Goal: Task Accomplishment & Management: Manage account settings

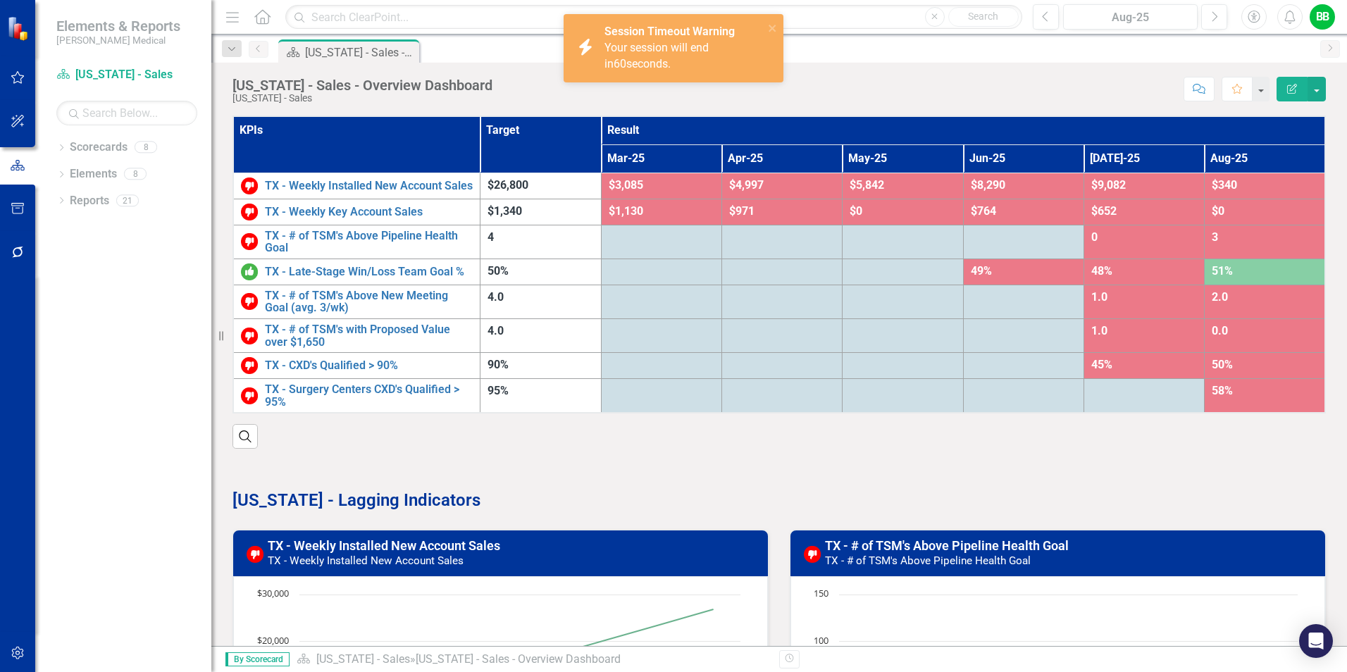
scroll to position [352, 0]
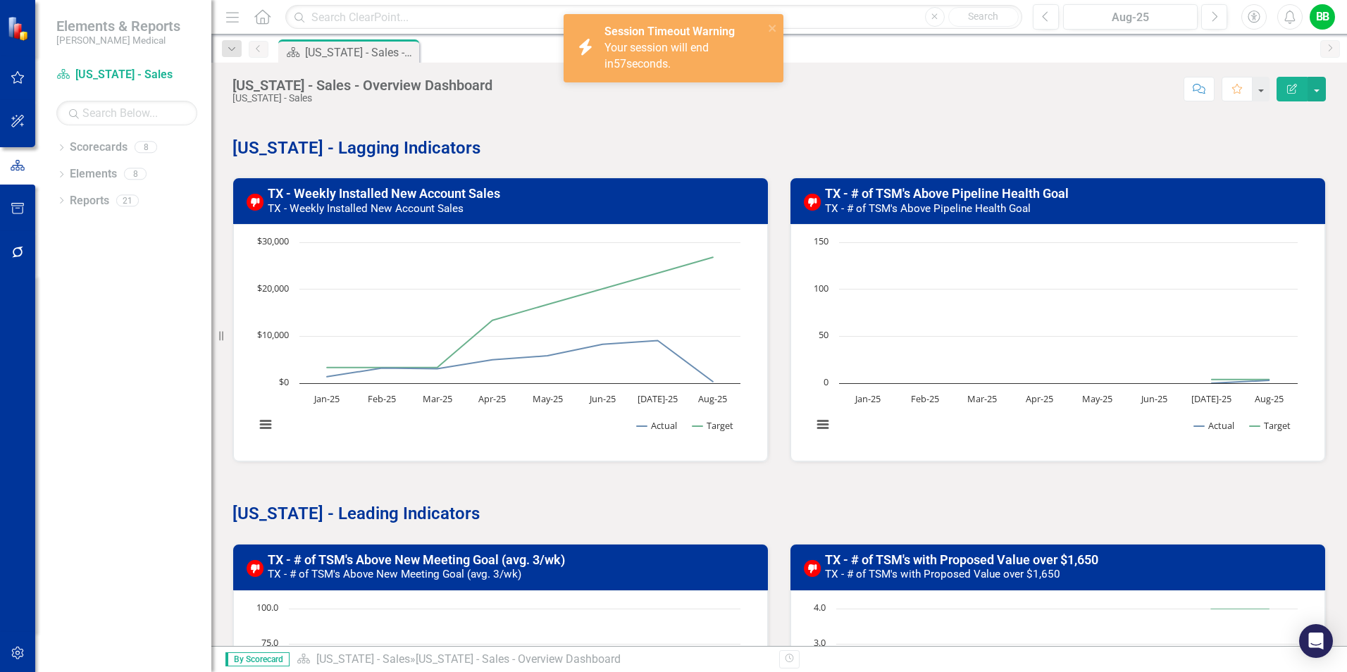
click at [728, 121] on p at bounding box center [778, 123] width 1093 height 19
click at [445, 198] on link "TX - Weekly Installed New Account Sales" at bounding box center [384, 193] width 232 height 15
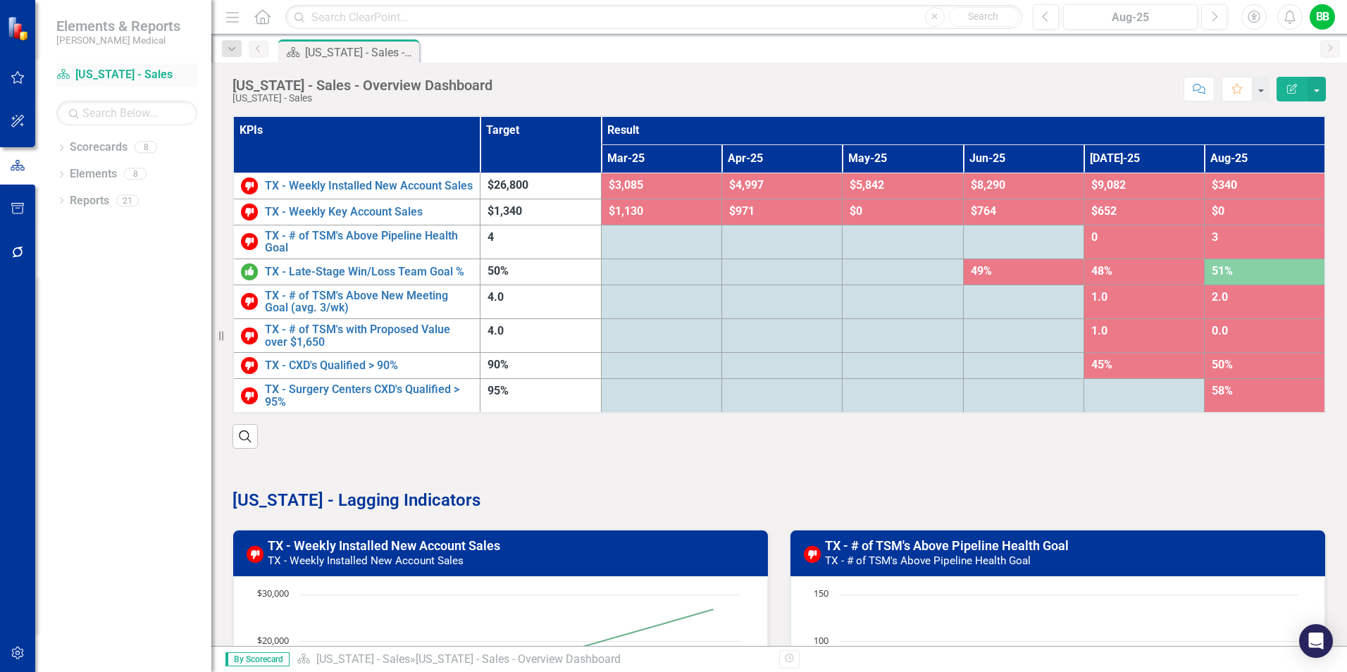
click at [127, 80] on link "Scorecard Texas - Sales" at bounding box center [126, 75] width 141 height 16
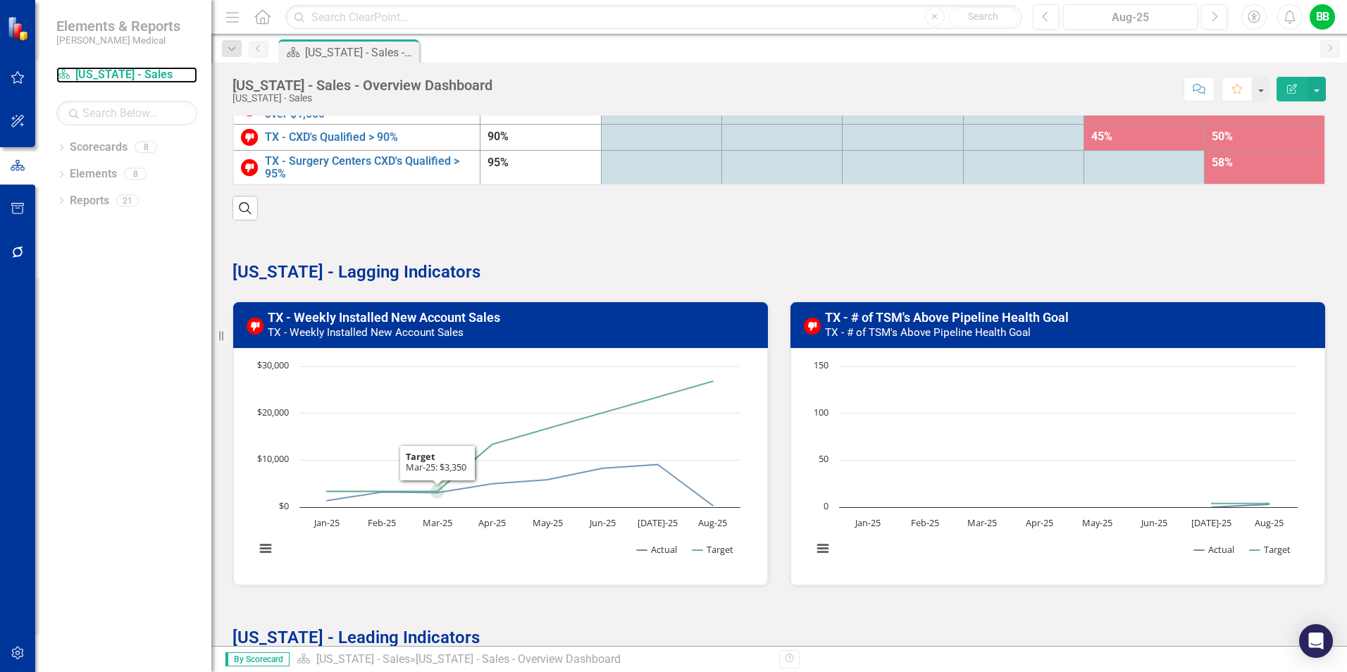
scroll to position [352, 0]
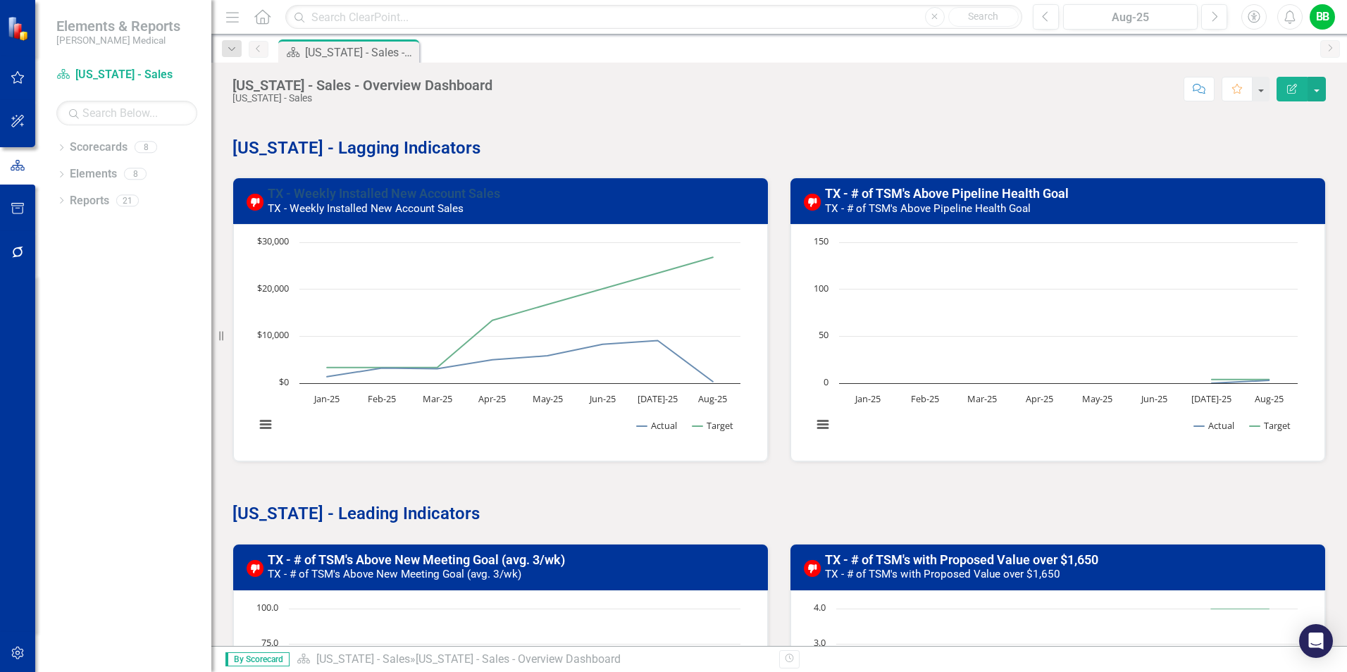
click at [380, 201] on link "TX - Weekly Installed New Account Sales" at bounding box center [384, 193] width 232 height 15
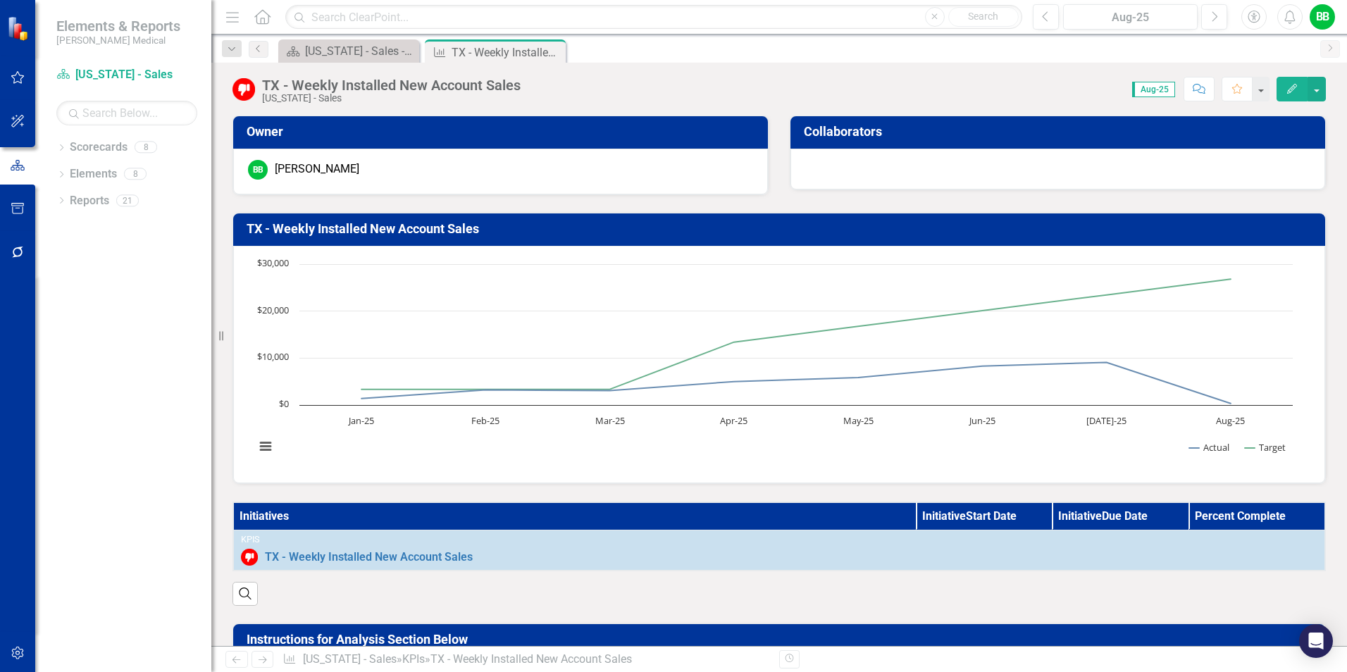
click at [1289, 85] on icon "Edit" at bounding box center [1292, 89] width 13 height 10
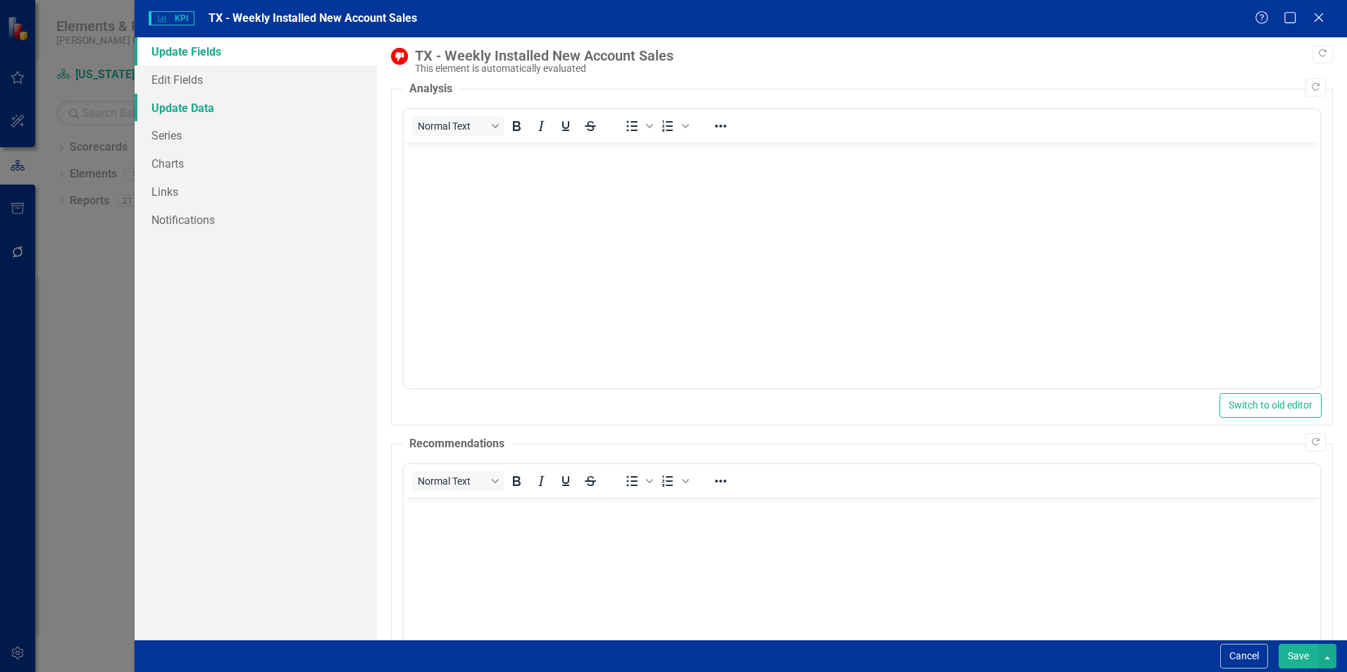
click at [182, 112] on link "Update Data" at bounding box center [256, 108] width 242 height 28
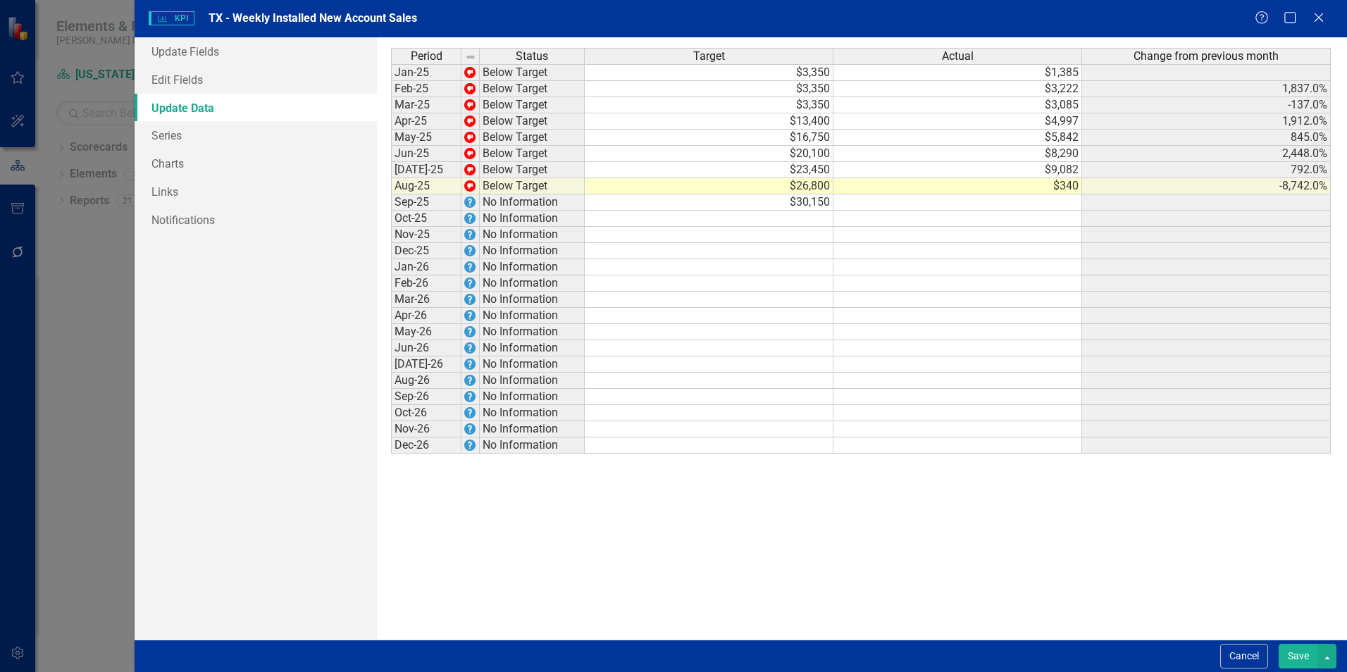
click at [795, 105] on td "$3,350" at bounding box center [709, 105] width 249 height 16
click at [778, 126] on td "$13,400" at bounding box center [709, 121] width 249 height 16
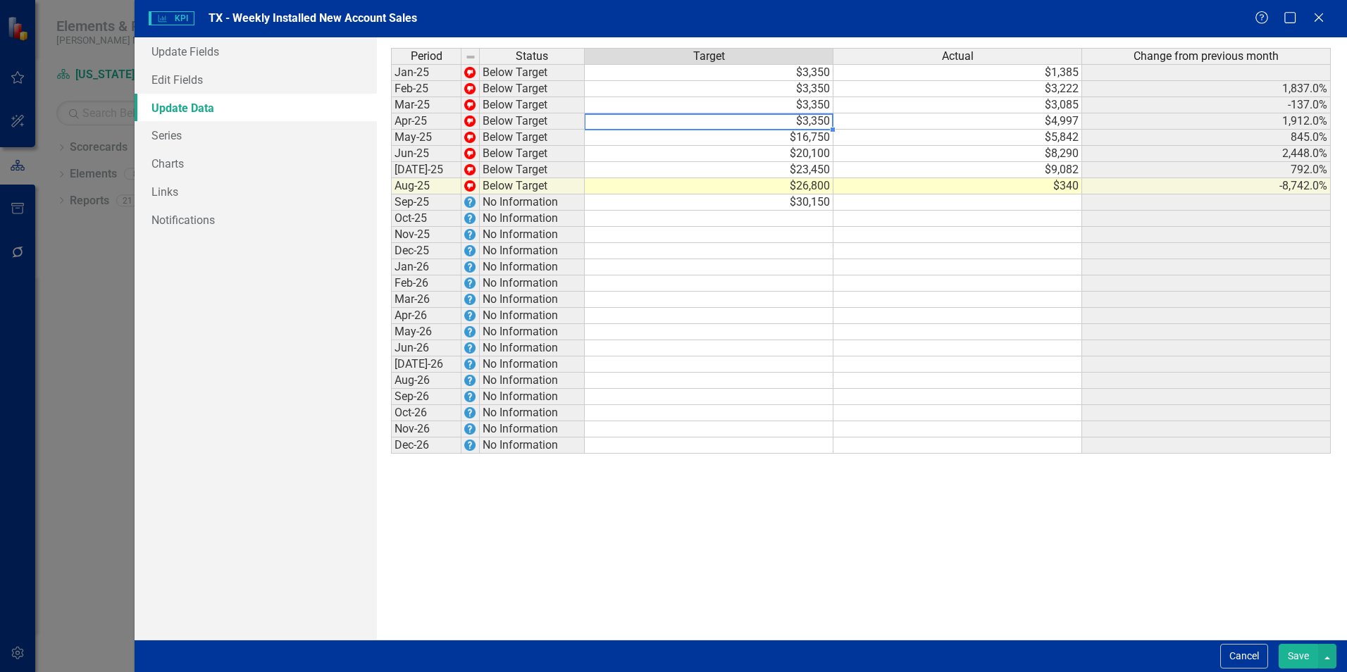
click at [779, 134] on td "$16,750" at bounding box center [709, 138] width 249 height 16
click at [777, 147] on td "$20,100" at bounding box center [709, 154] width 249 height 16
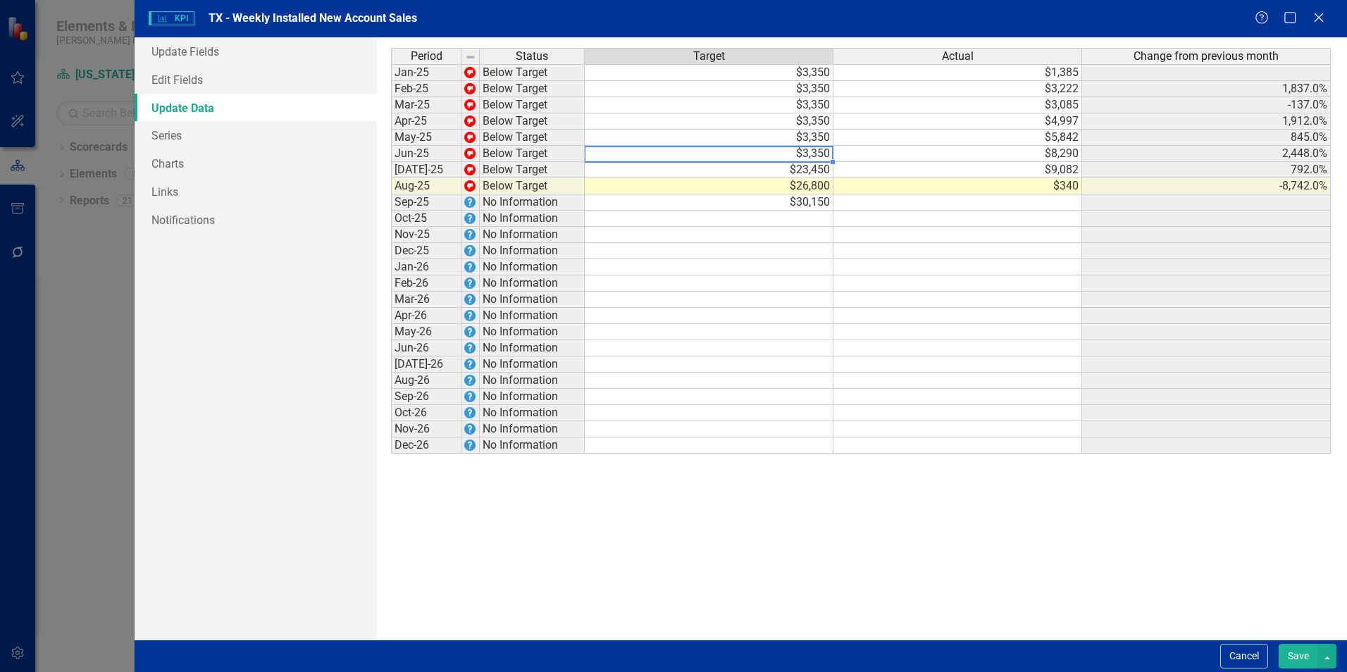
click at [777, 162] on div at bounding box center [708, 161] width 249 height 1
click at [777, 169] on td "$23,450" at bounding box center [709, 170] width 249 height 16
click at [776, 187] on td "$26,800" at bounding box center [709, 186] width 249 height 16
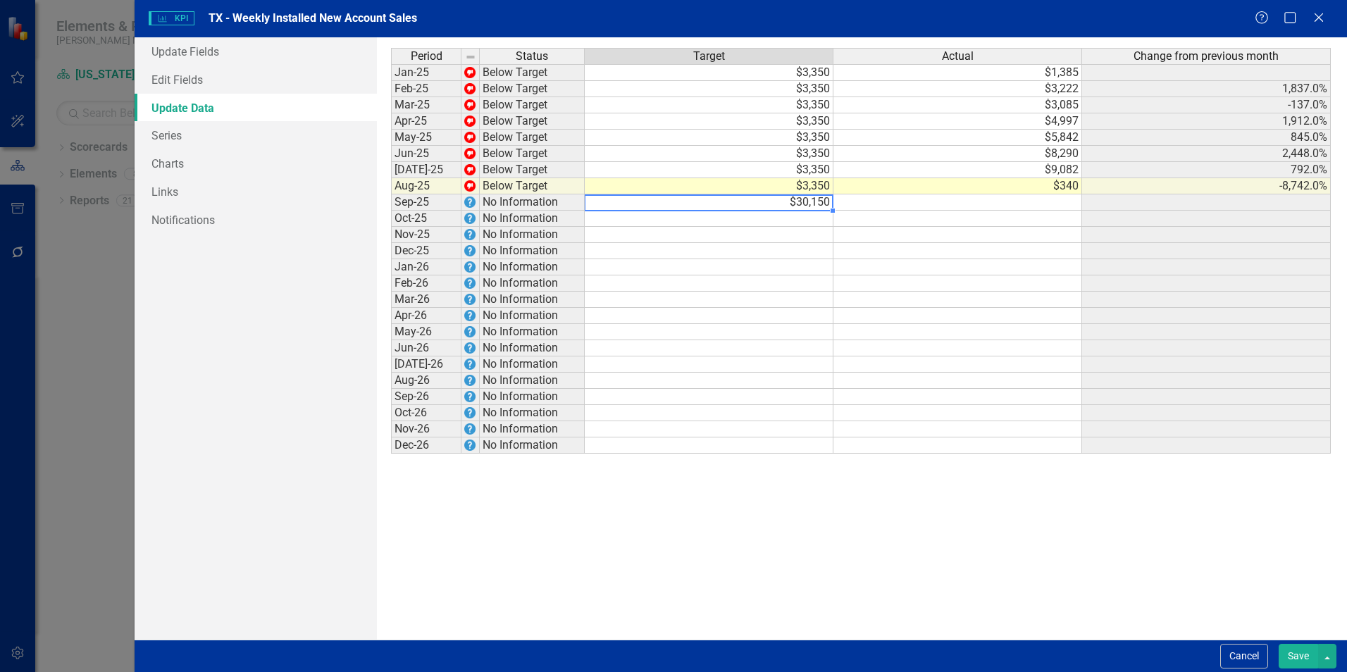
click at [778, 203] on td "$30,150" at bounding box center [709, 202] width 249 height 16
click at [1048, 92] on td "$3,222" at bounding box center [957, 89] width 249 height 16
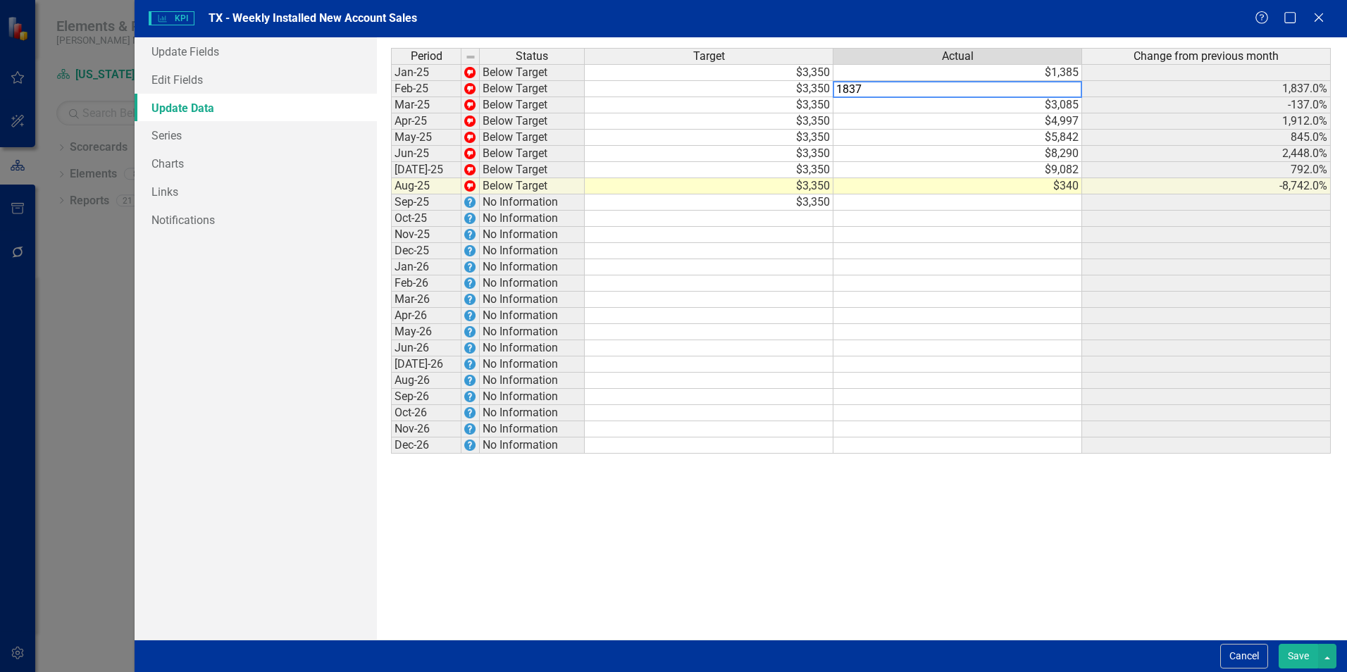
type textarea "1837"
click at [1022, 106] on td "$3,085" at bounding box center [957, 105] width 249 height 16
drag, startPoint x: 1057, startPoint y: 75, endPoint x: 1057, endPoint y: 91, distance: 15.5
click at [1057, 91] on tbody "Jan-25 Below Target $3,350 $1,385 Feb-25 Below Target $3,350 $1,837 1,837.0% Ma…" at bounding box center [861, 259] width 940 height 390
click at [1007, 111] on td "$3,085" at bounding box center [957, 105] width 249 height 16
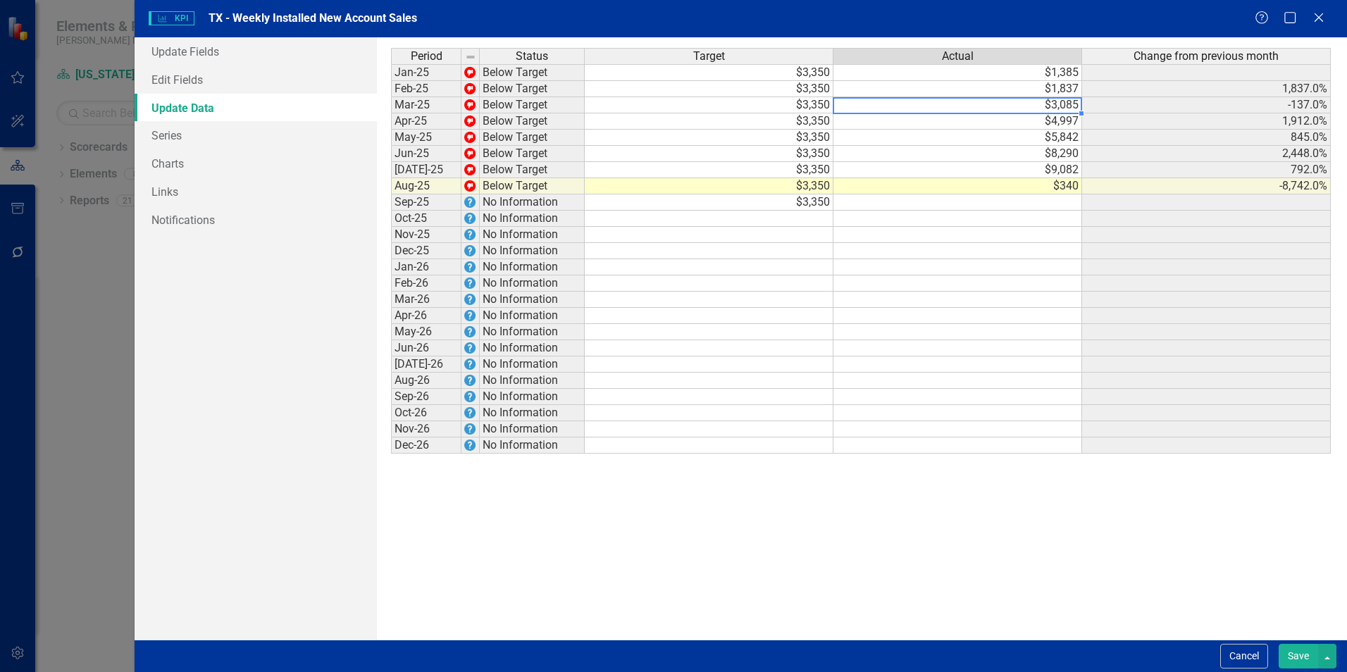
click at [996, 196] on td at bounding box center [957, 202] width 249 height 16
click at [1012, 73] on td "$1,385" at bounding box center [957, 72] width 249 height 17
click at [1296, 652] on button "Save" at bounding box center [1298, 656] width 39 height 25
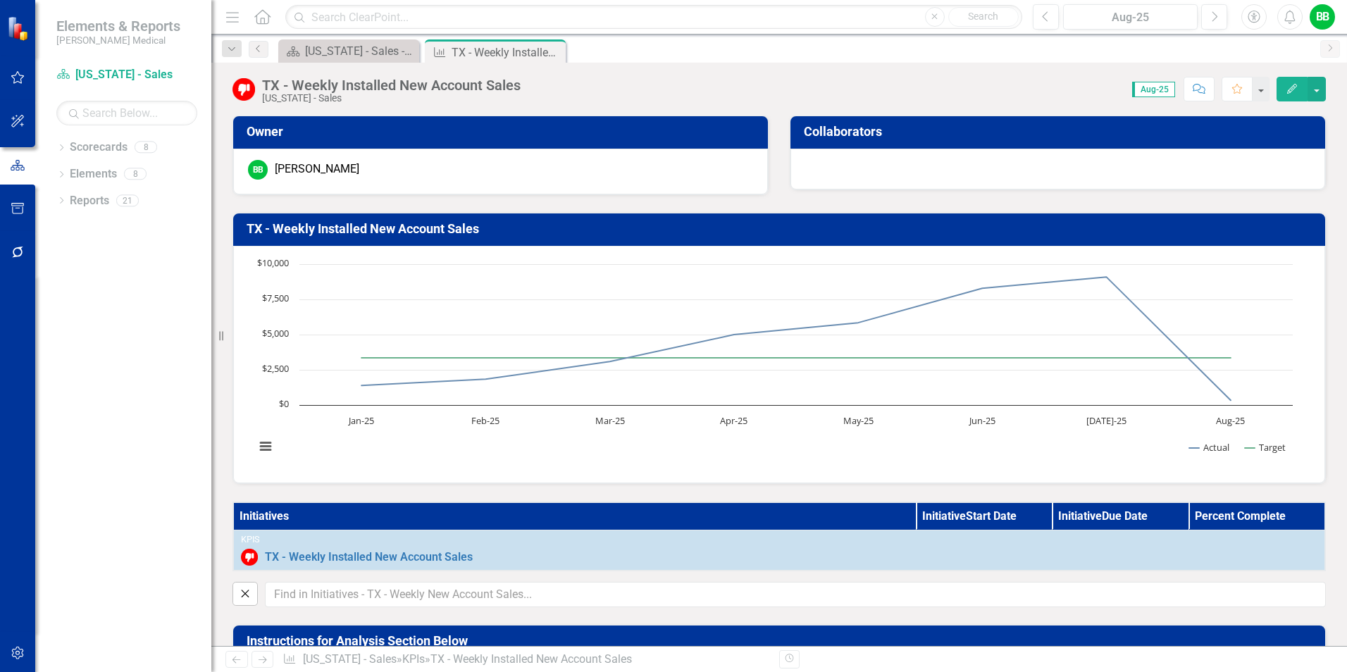
scroll to position [282, 0]
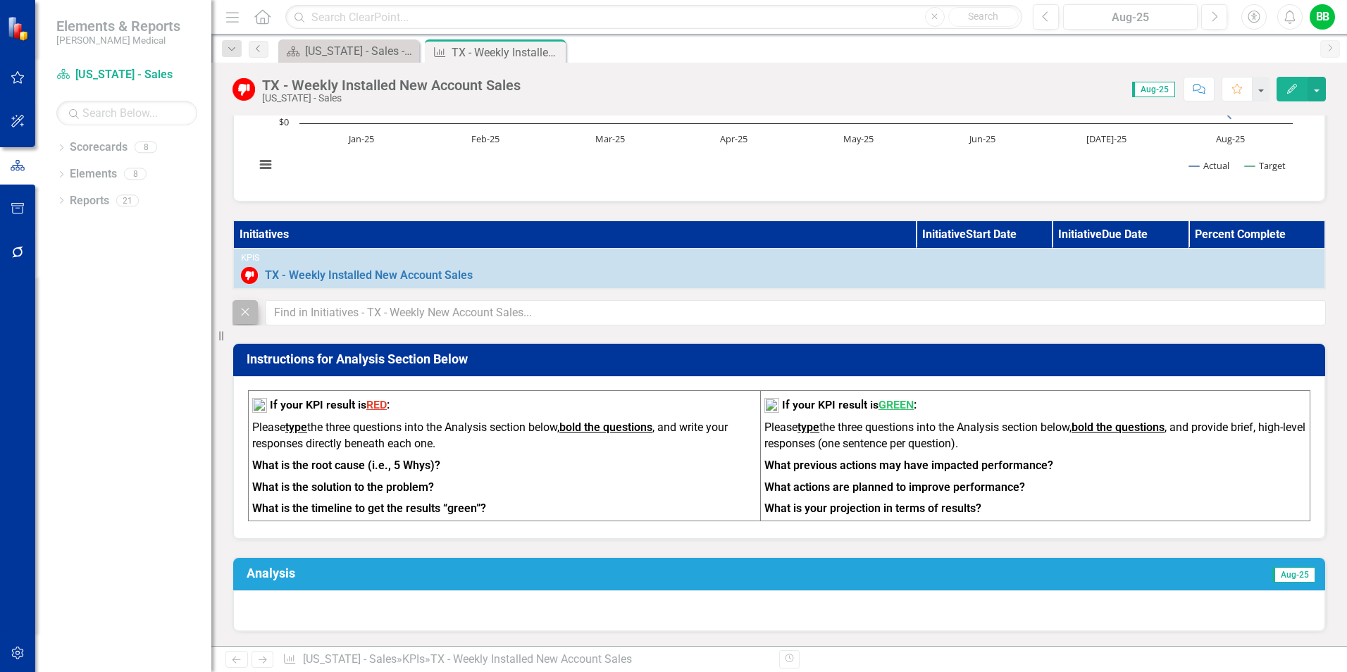
drag, startPoint x: 0, startPoint y: 0, endPoint x: 243, endPoint y: 318, distance: 400.6
click at [243, 318] on icon "Close" at bounding box center [244, 311] width 15 height 13
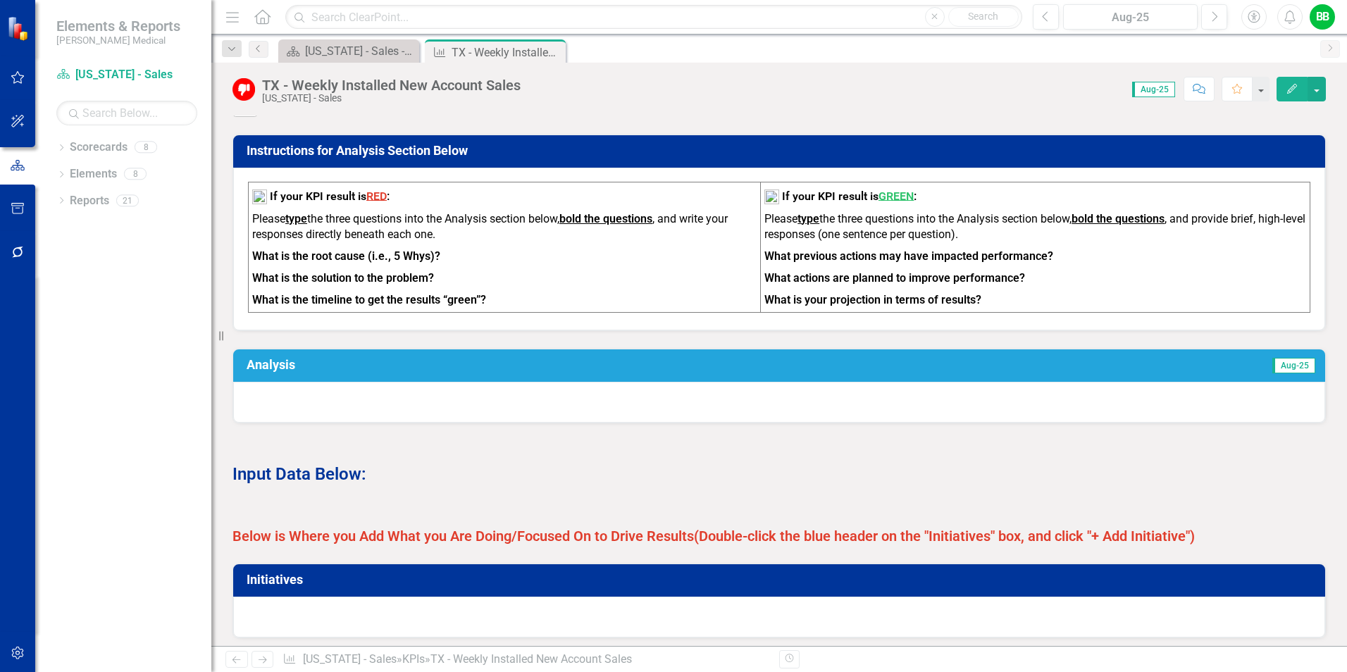
scroll to position [493, 0]
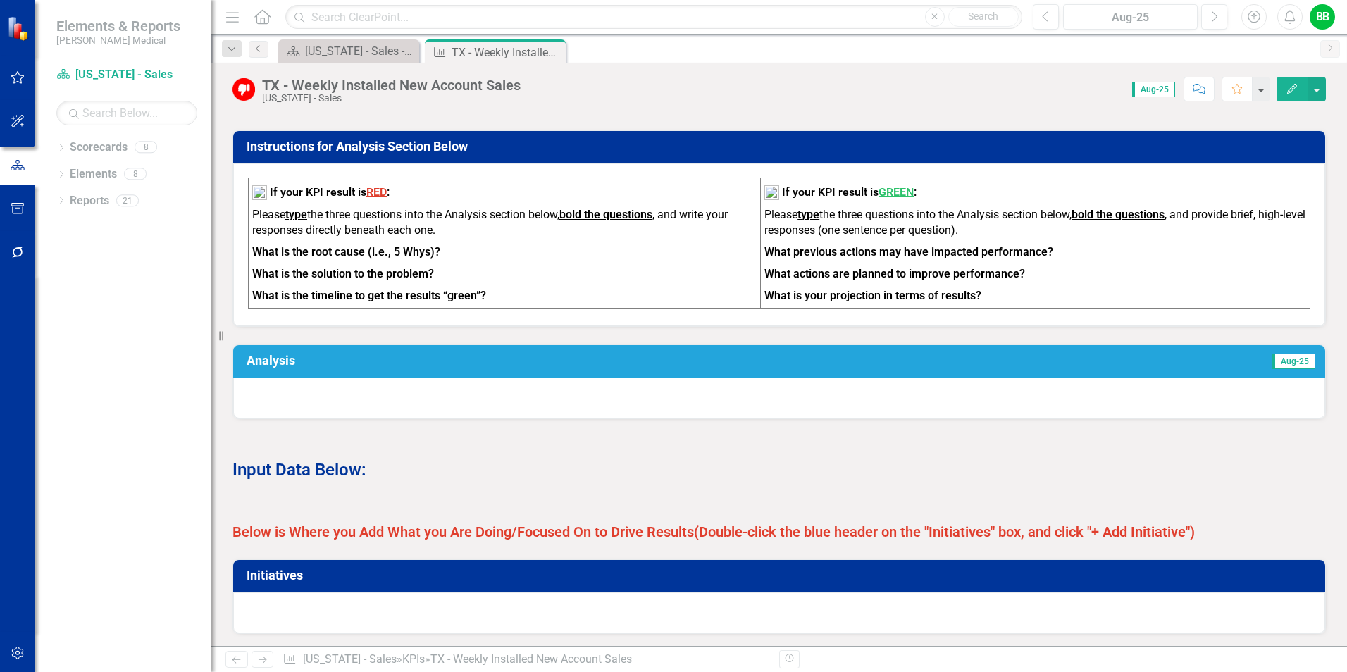
click at [346, 408] on div at bounding box center [779, 398] width 1092 height 41
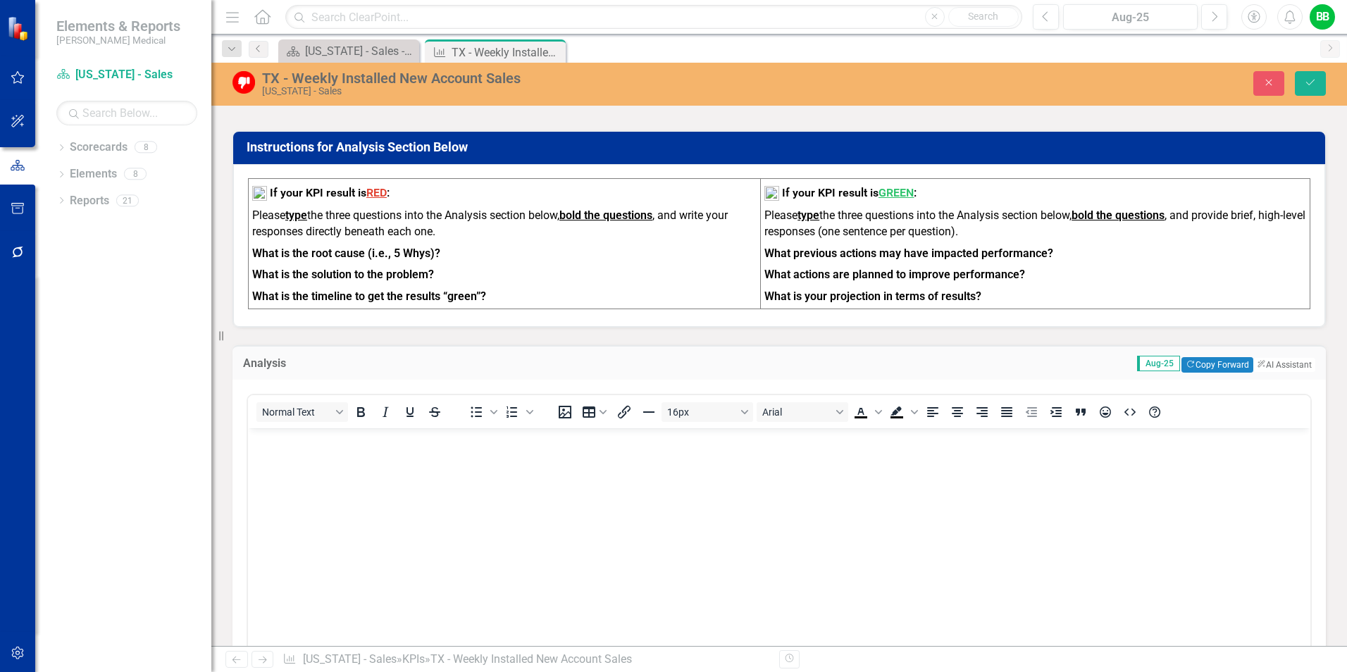
scroll to position [0, 0]
drag, startPoint x: 253, startPoint y: 261, endPoint x: 452, endPoint y: 263, distance: 198.7
click at [446, 258] on p "What is the root cause (i.e., 5 Whys)?" at bounding box center [504, 254] width 504 height 22
click at [334, 449] on body "Rich Text Area. Press ALT-0 for help." at bounding box center [779, 533] width 1062 height 211
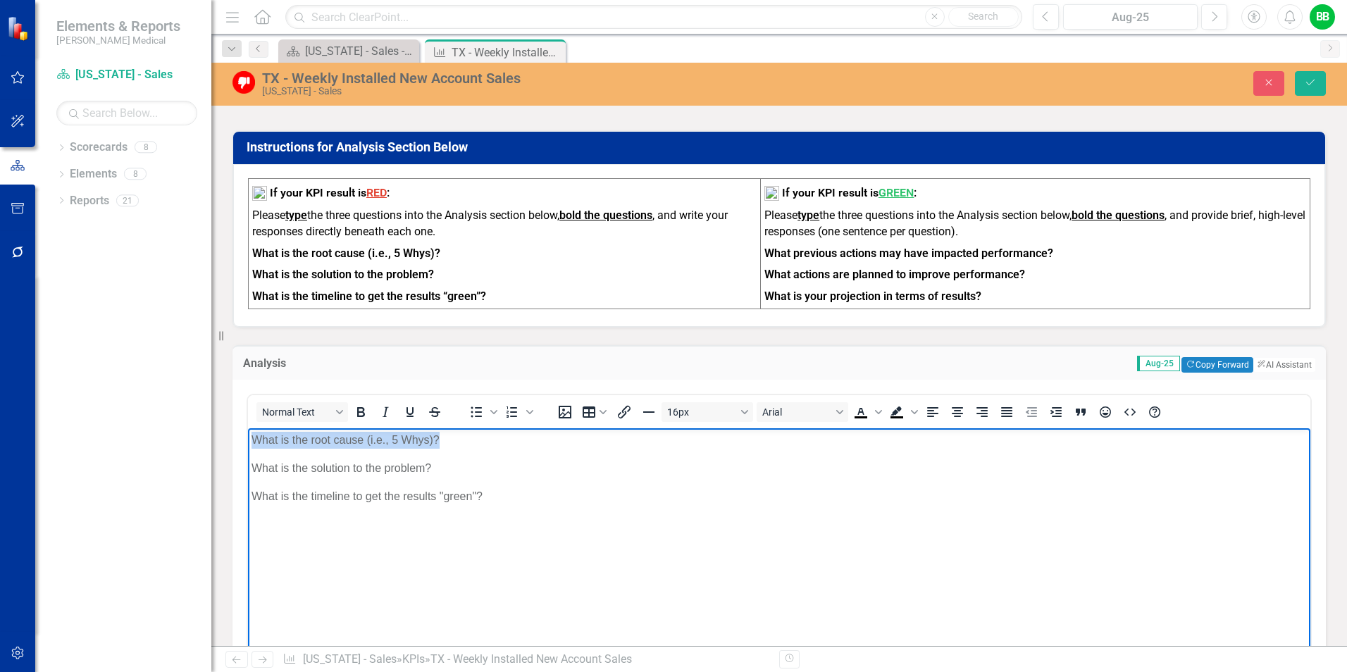
drag, startPoint x: 445, startPoint y: 435, endPoint x: 492, endPoint y: 880, distance: 447.0
click at [248, 440] on html "What is the root cause (i.e., 5 Whys)? What is the solution to the problem? Wha…" at bounding box center [779, 533] width 1062 height 211
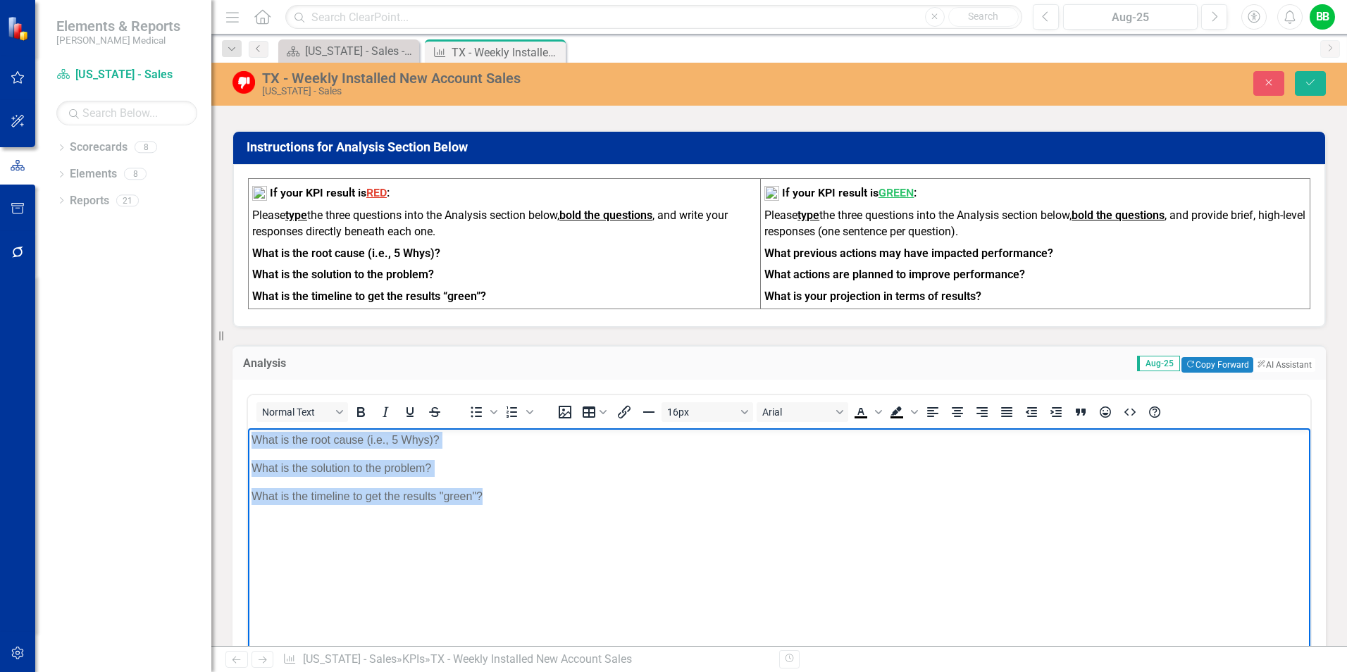
drag, startPoint x: 502, startPoint y: 507, endPoint x: 474, endPoint y: 867, distance: 361.7
click at [248, 428] on html "What is the root cause (i.e., 5 Whys)? What is the solution to the problem? Wha…" at bounding box center [779, 533] width 1062 height 211
click at [366, 420] on icon "Bold" at bounding box center [360, 412] width 17 height 17
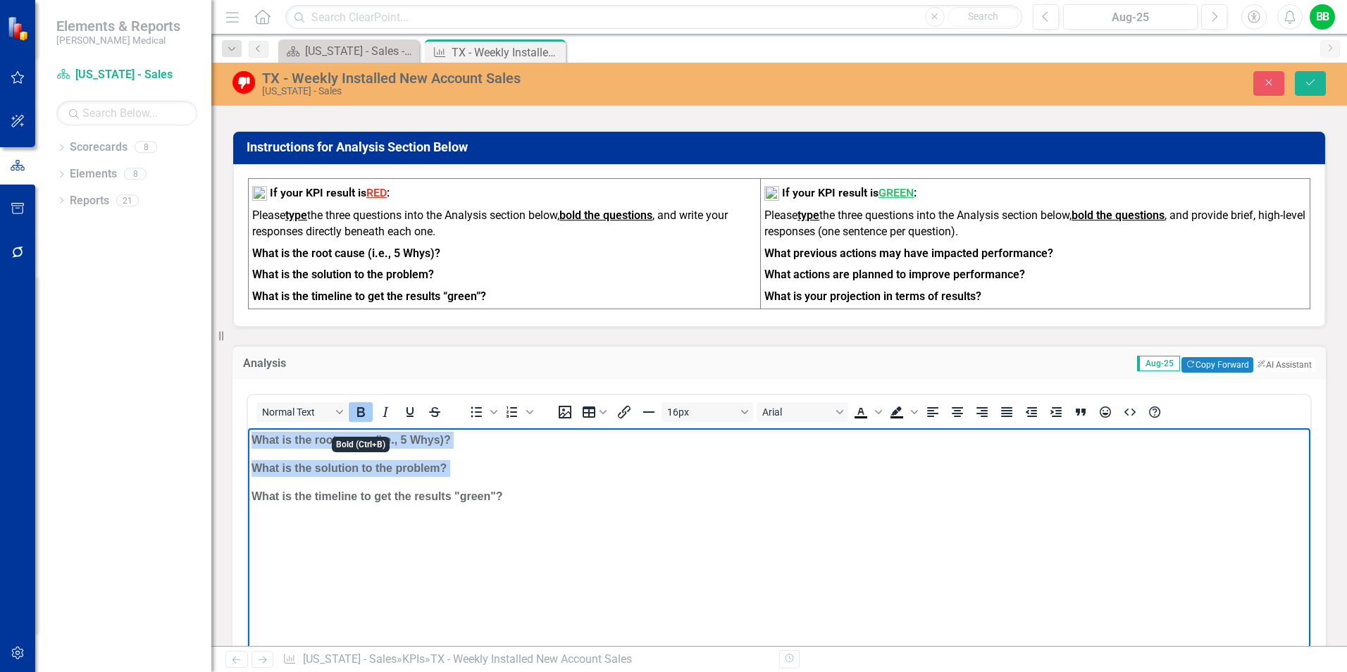
click at [502, 440] on p "What is the root cause (i.e., 5 Whys)?" at bounding box center [778, 439] width 1055 height 17
click at [478, 437] on p "What is the root cause (i.e., 5 Whys)?" at bounding box center [778, 439] width 1055 height 17
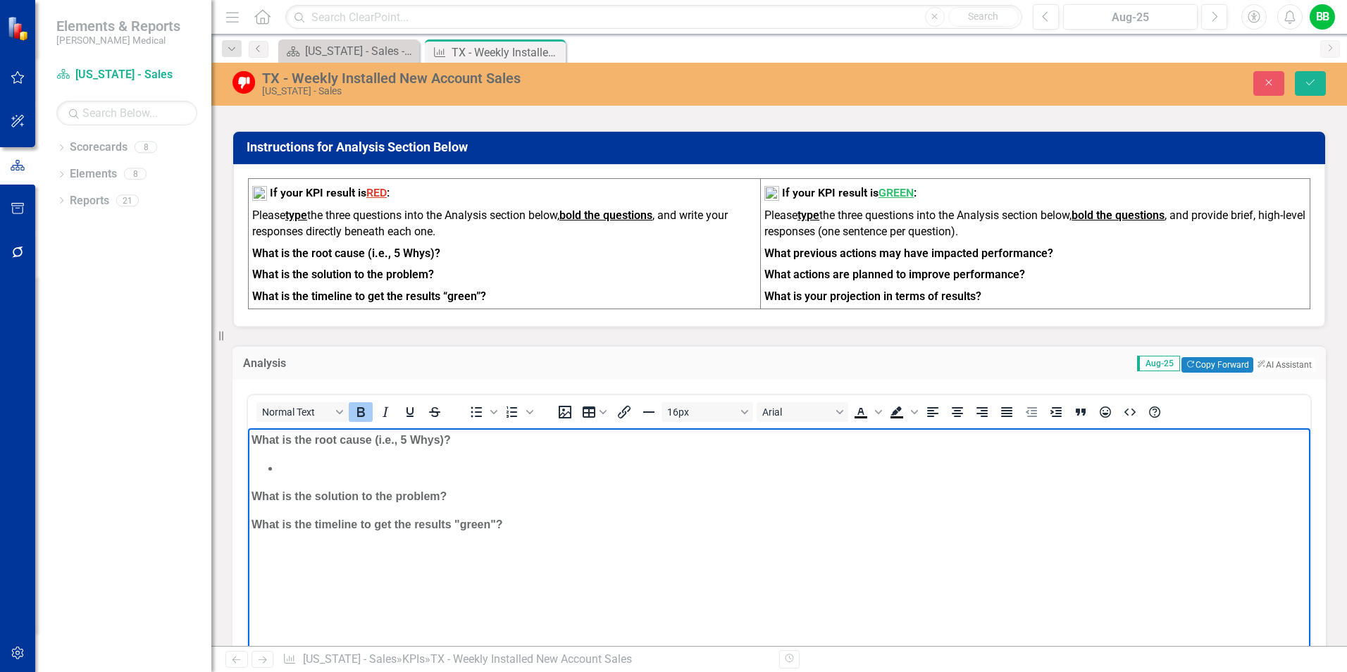
click at [457, 490] on p "What is the solution to the problem?" at bounding box center [778, 496] width 1055 height 17
click at [512, 549] on p "What is the timeline to get the results "green"?" at bounding box center [778, 552] width 1055 height 17
click at [1302, 82] on button "Save" at bounding box center [1310, 83] width 31 height 25
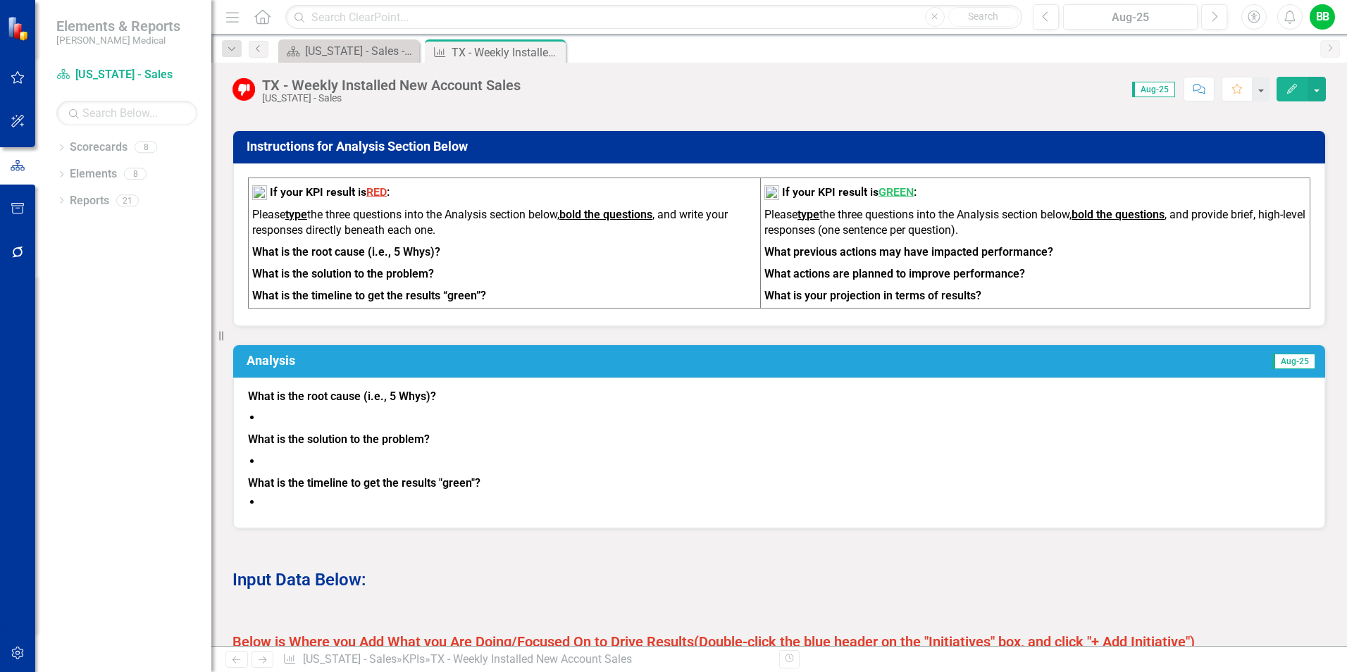
scroll to position [704, 0]
